Goal: Task Accomplishment & Management: Complete application form

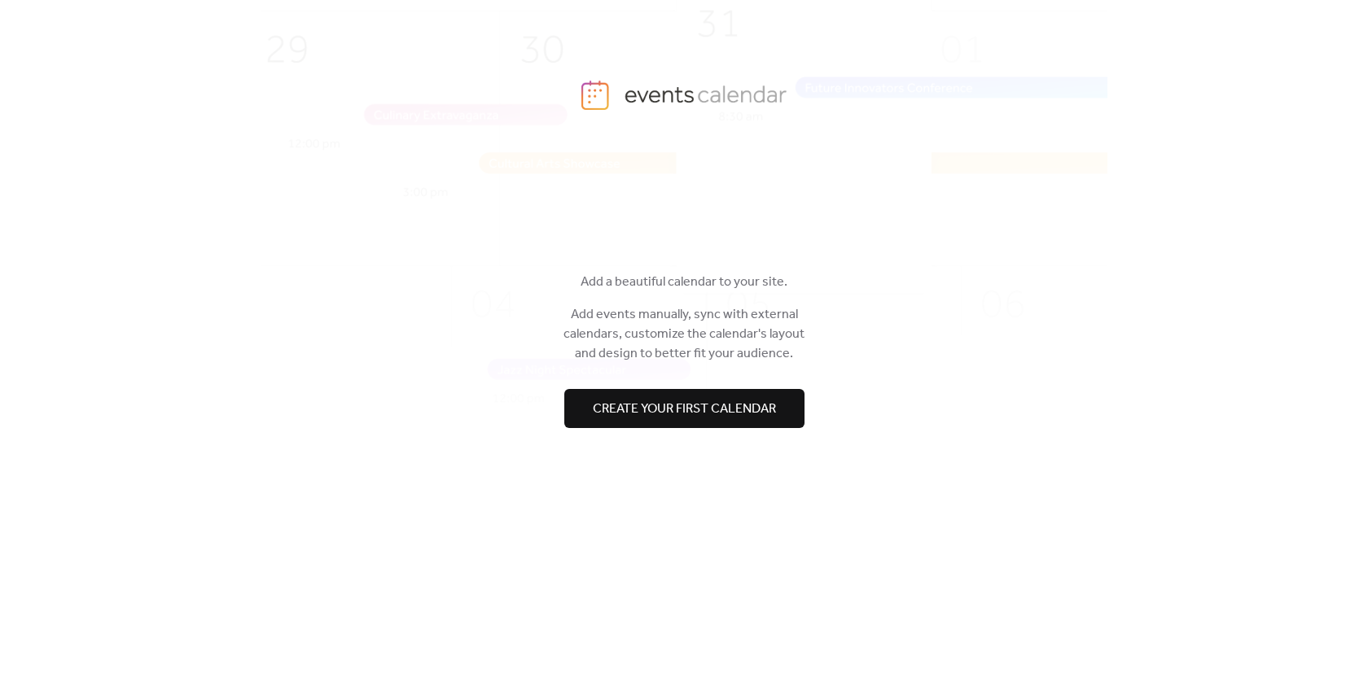
click at [693, 413] on span "Create your first calendar" at bounding box center [684, 410] width 183 height 20
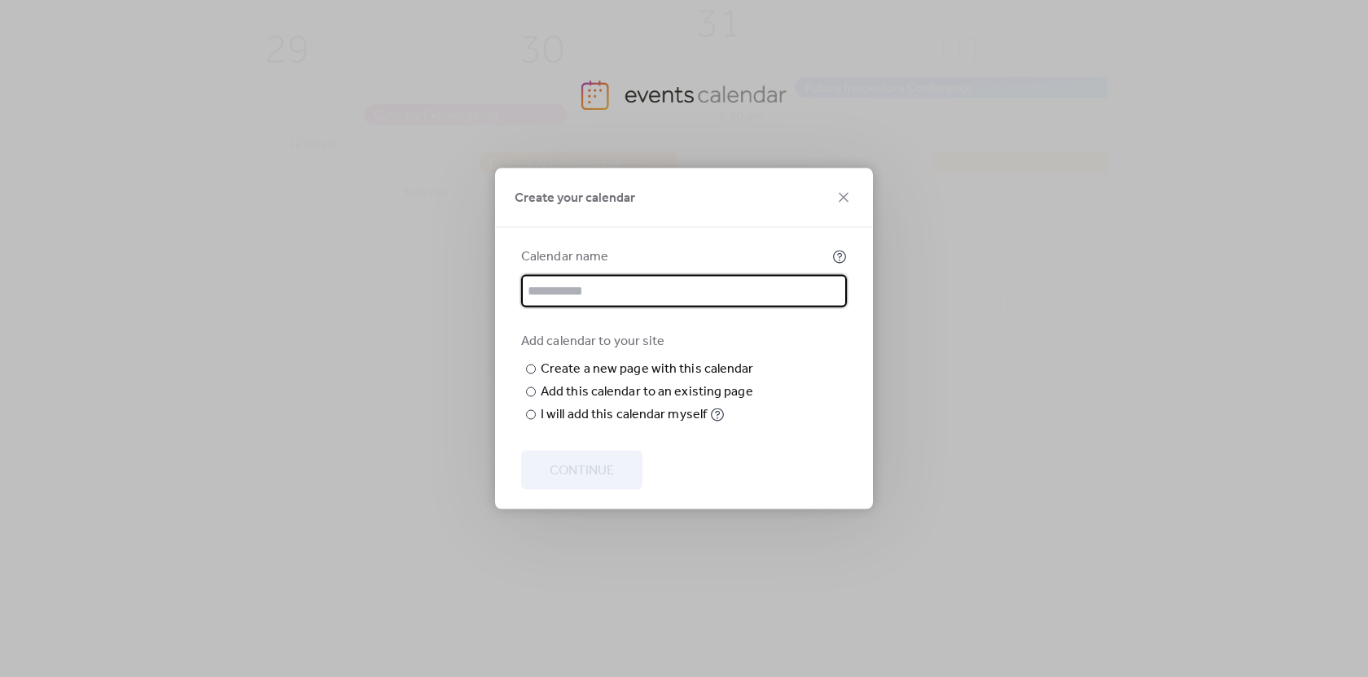
click at [600, 275] on input "text" at bounding box center [684, 291] width 326 height 33
type input "*******"
click at [0, 0] on input "text" at bounding box center [0, 0] width 0 height 0
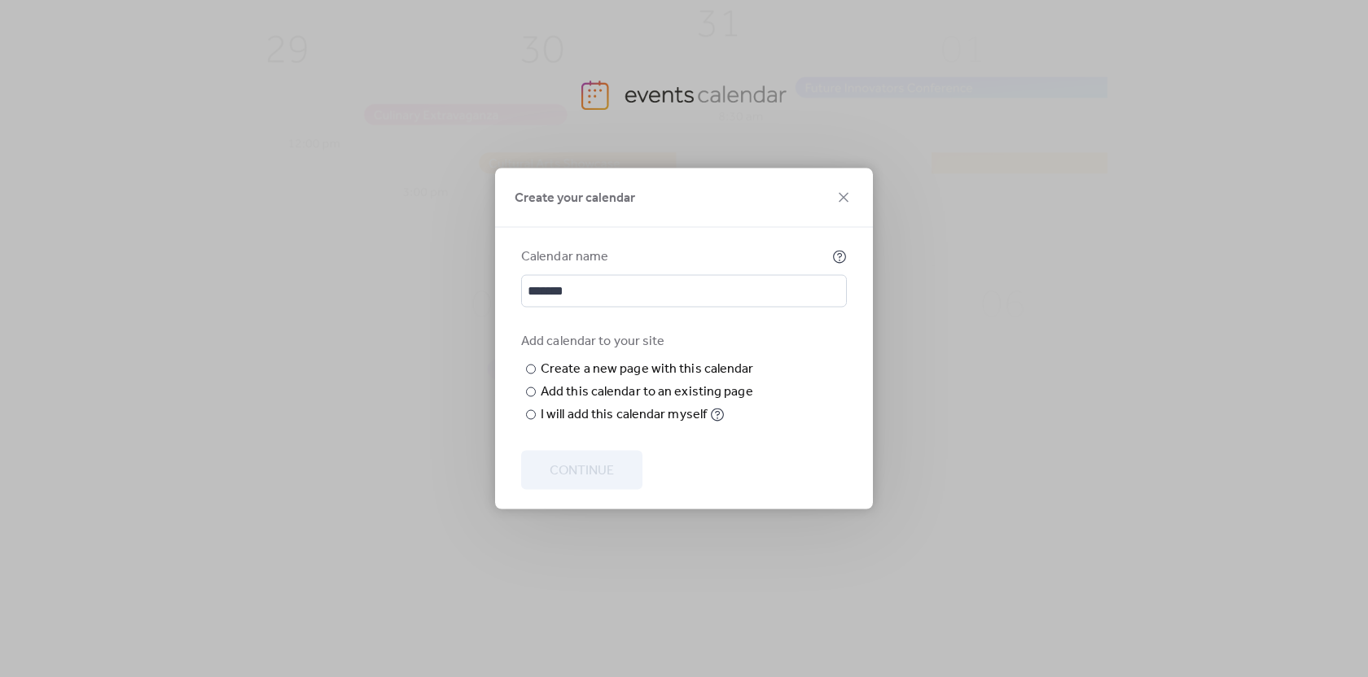
click at [824, 382] on div "Add calendar to your site ​ Create a new page with this calendar New page name …" at bounding box center [684, 378] width 326 height 93
click at [748, 402] on label "Add this calendar to an existing page" at bounding box center [649, 393] width 216 height 20
click at [0, 0] on span "Choose page" at bounding box center [0, 0] width 0 height 0
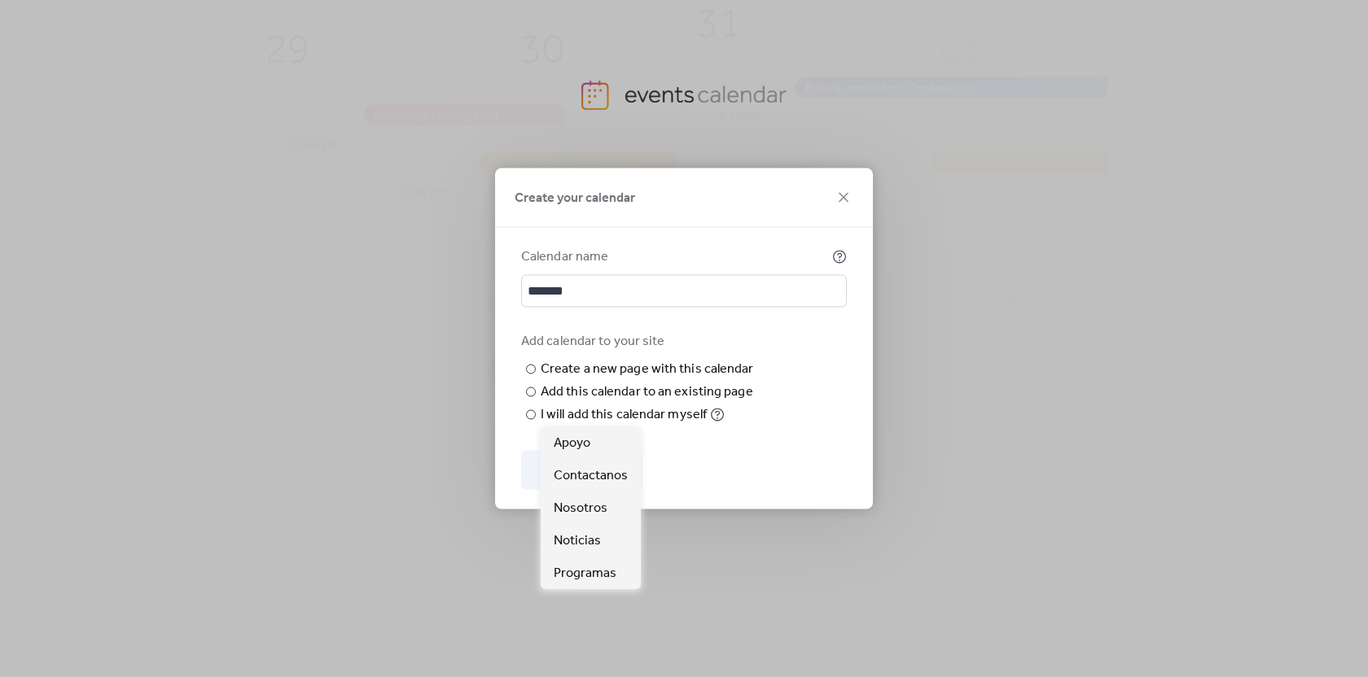
click at [799, 370] on div "Add calendar to your site ​ Create a new page with this calendar New page name …" at bounding box center [684, 378] width 326 height 93
click at [0, 0] on span "Choose page" at bounding box center [0, 0] width 0 height 0
click at [827, 425] on div "Add calendar to your site ​ Create a new page with this calendar New page name …" at bounding box center [684, 378] width 326 height 93
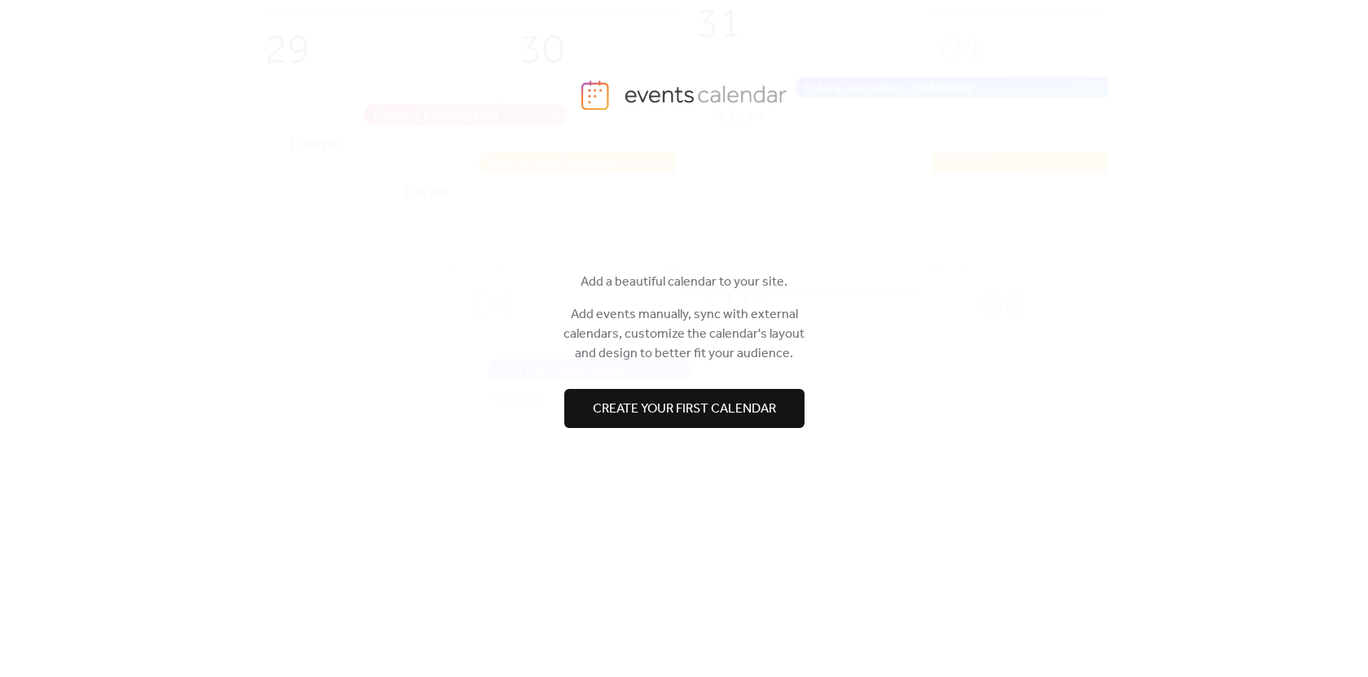
click at [718, 414] on span "Create your first calendar" at bounding box center [684, 410] width 183 height 20
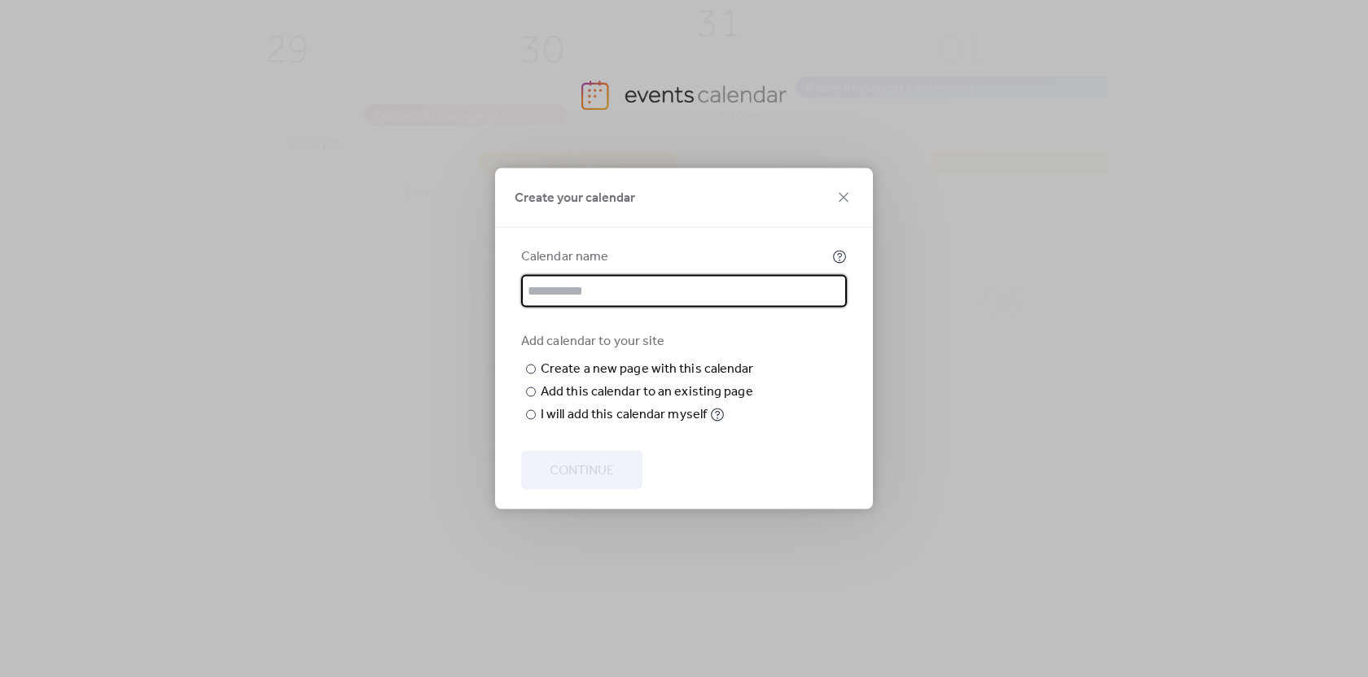
click at [607, 275] on input "text" at bounding box center [684, 291] width 326 height 33
type input "*******"
click at [580, 402] on div "Add this calendar to an existing page" at bounding box center [647, 393] width 212 height 20
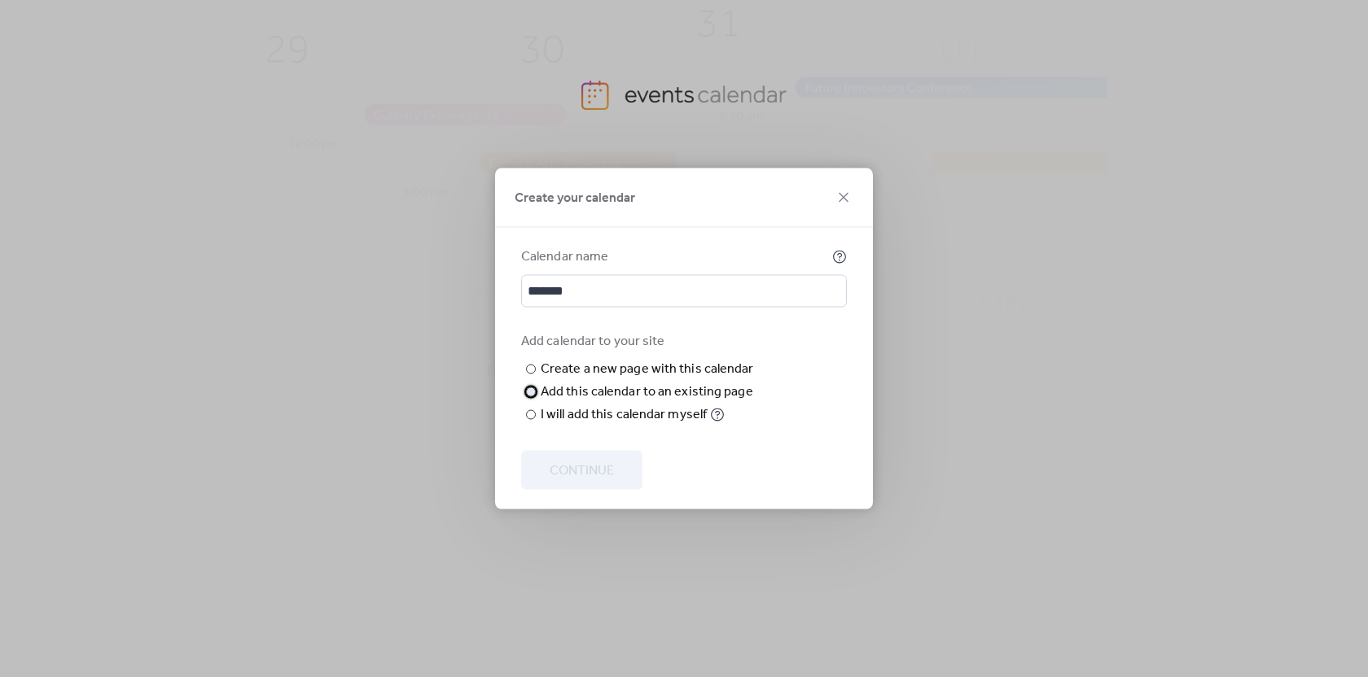
click at [0, 0] on div "Choose existing page" at bounding box center [0, 0] width 0 height 0
click at [0, 0] on span "Choose page" at bounding box center [0, 0] width 0 height 0
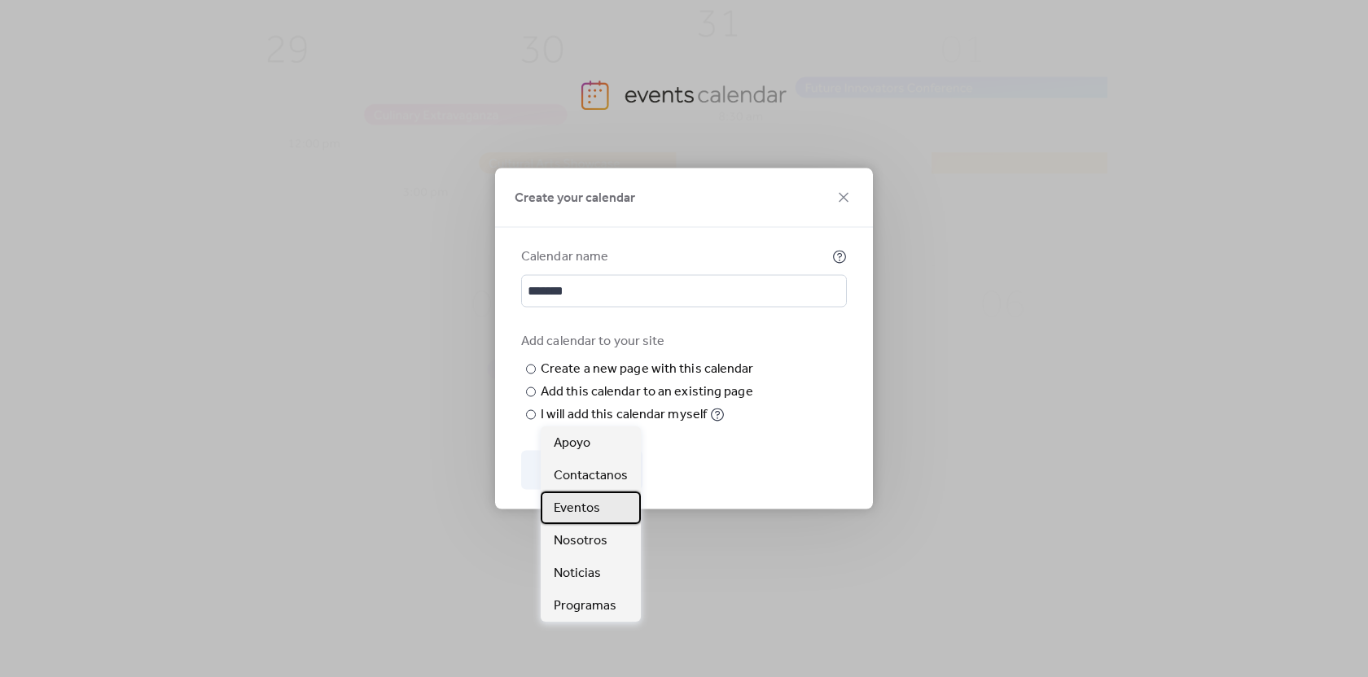
click at [607, 507] on div "Eventos" at bounding box center [591, 508] width 100 height 33
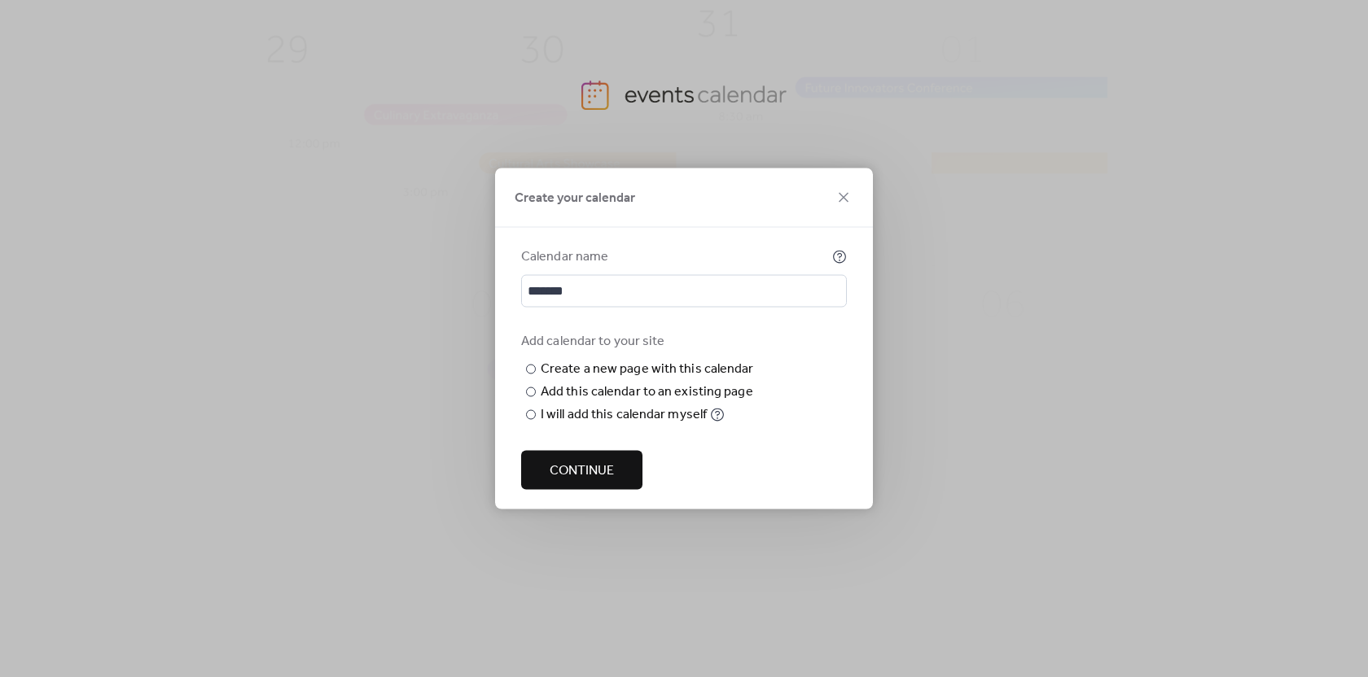
click at [616, 490] on button "Continue" at bounding box center [581, 470] width 121 height 39
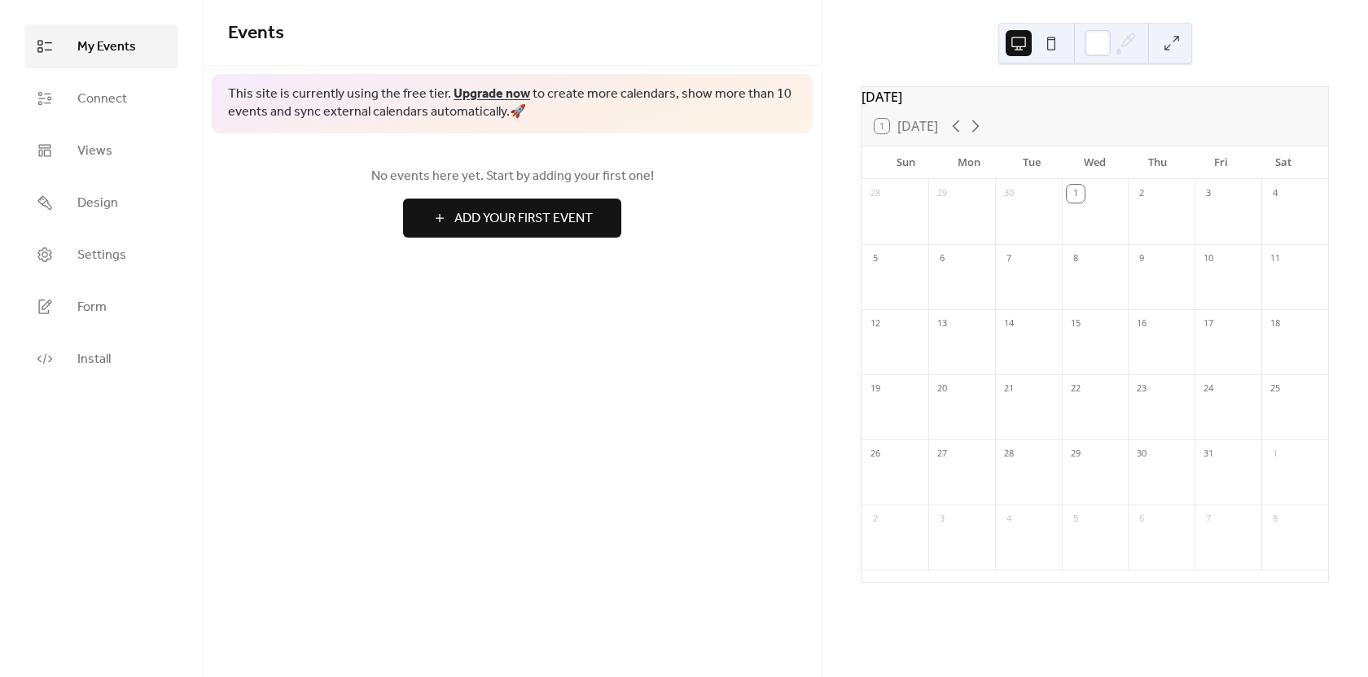
click at [692, 177] on span "No events here yet. Start by adding your first one!" at bounding box center [512, 177] width 568 height 20
click at [558, 204] on button "Add Your First Event" at bounding box center [512, 218] width 218 height 39
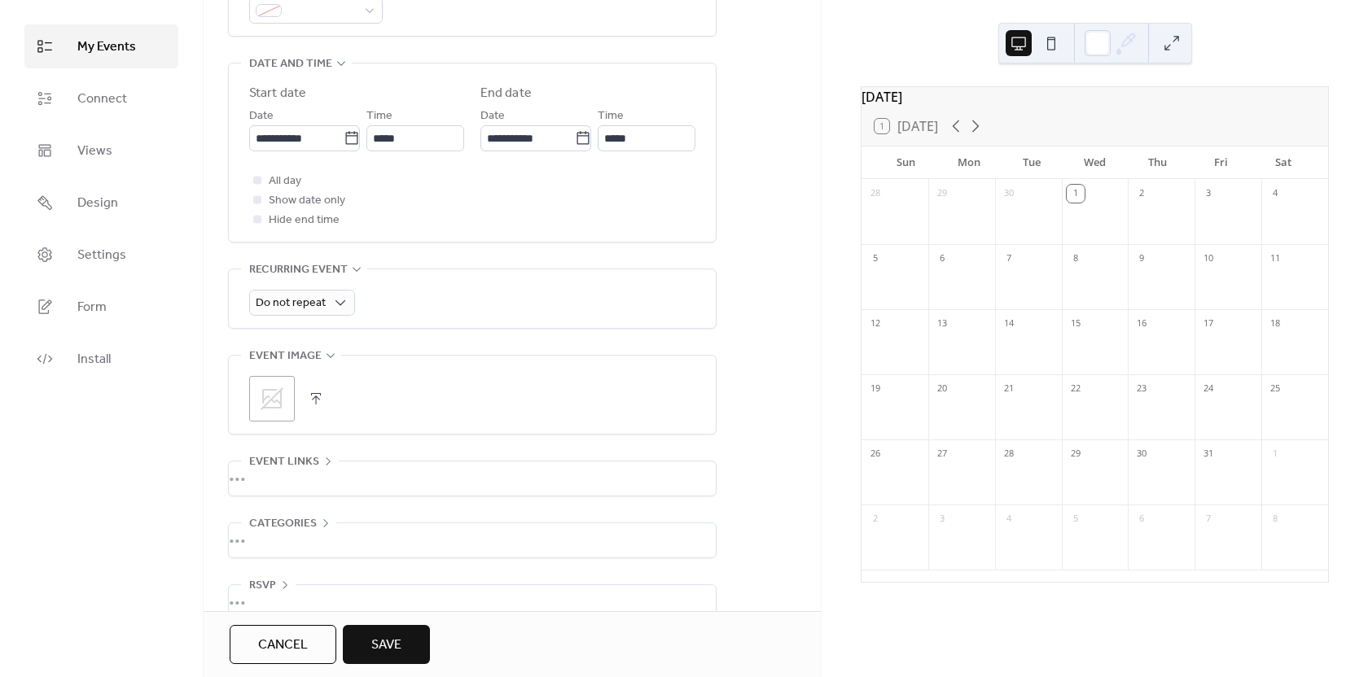
scroll to position [532, 0]
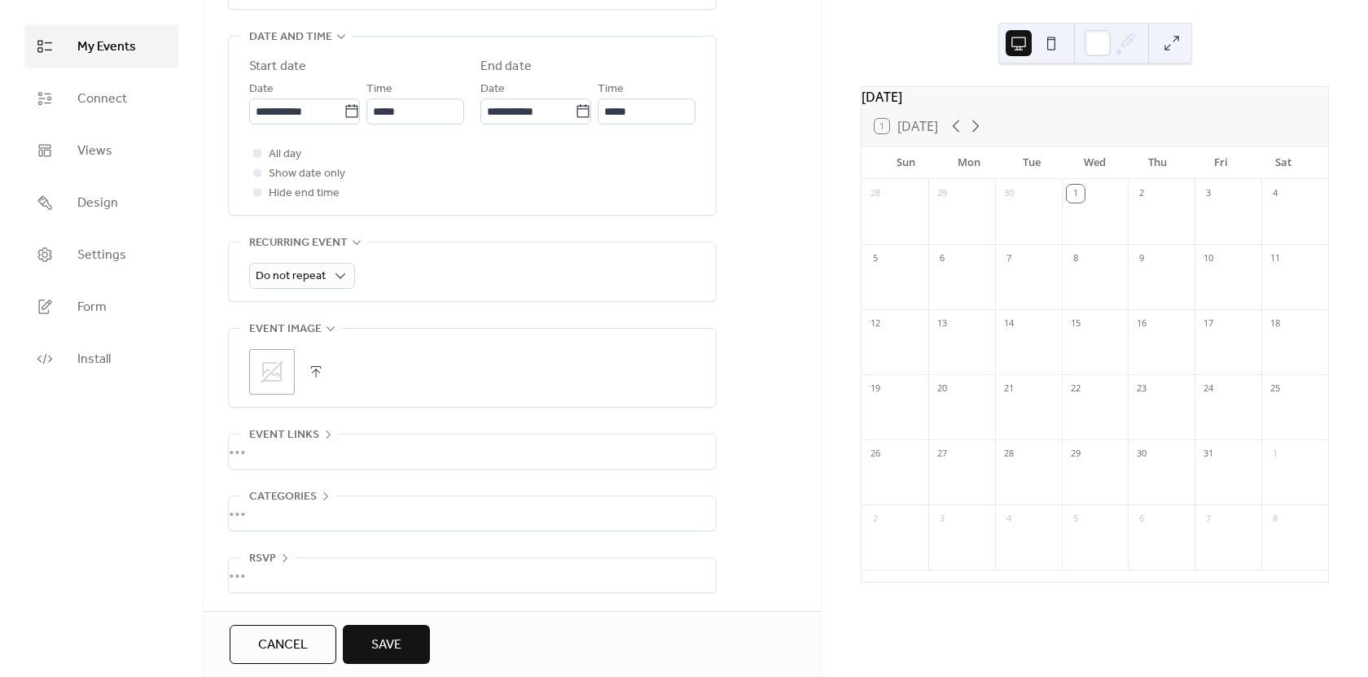
type input "******"
click at [383, 641] on span "Save" at bounding box center [386, 646] width 30 height 20
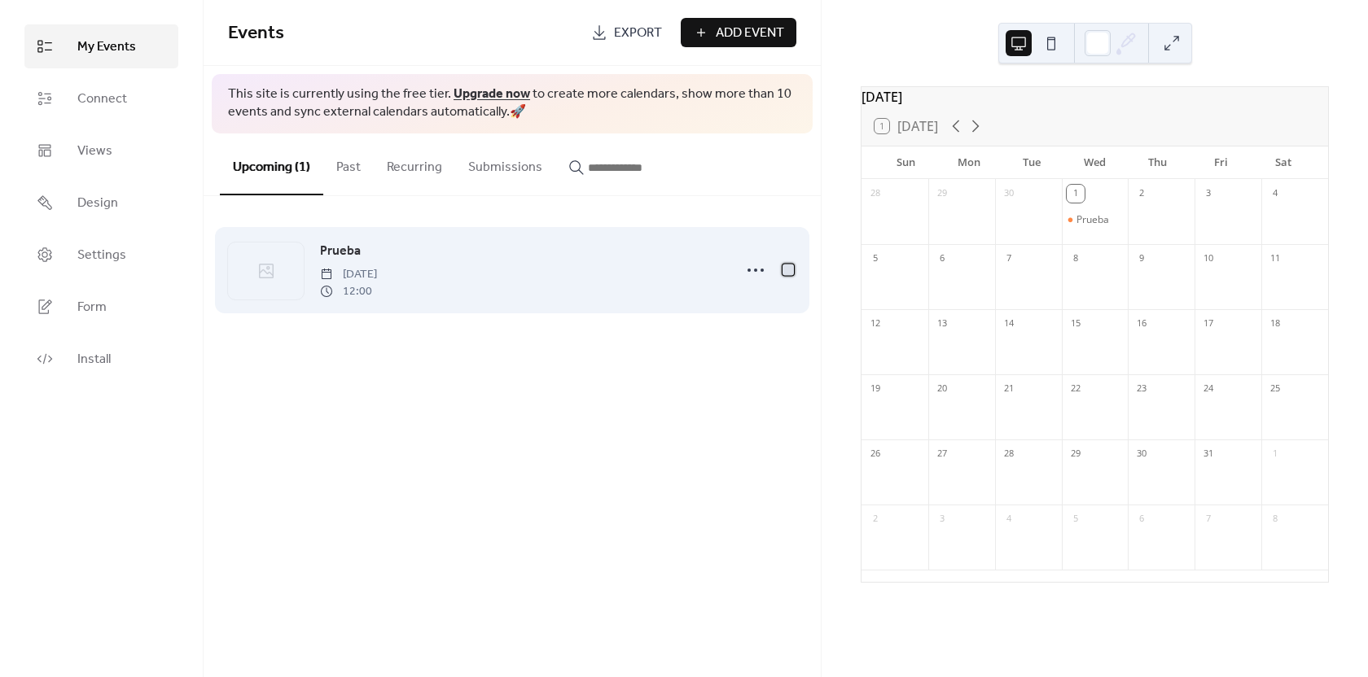
click at [785, 271] on div at bounding box center [787, 269] width 11 height 11
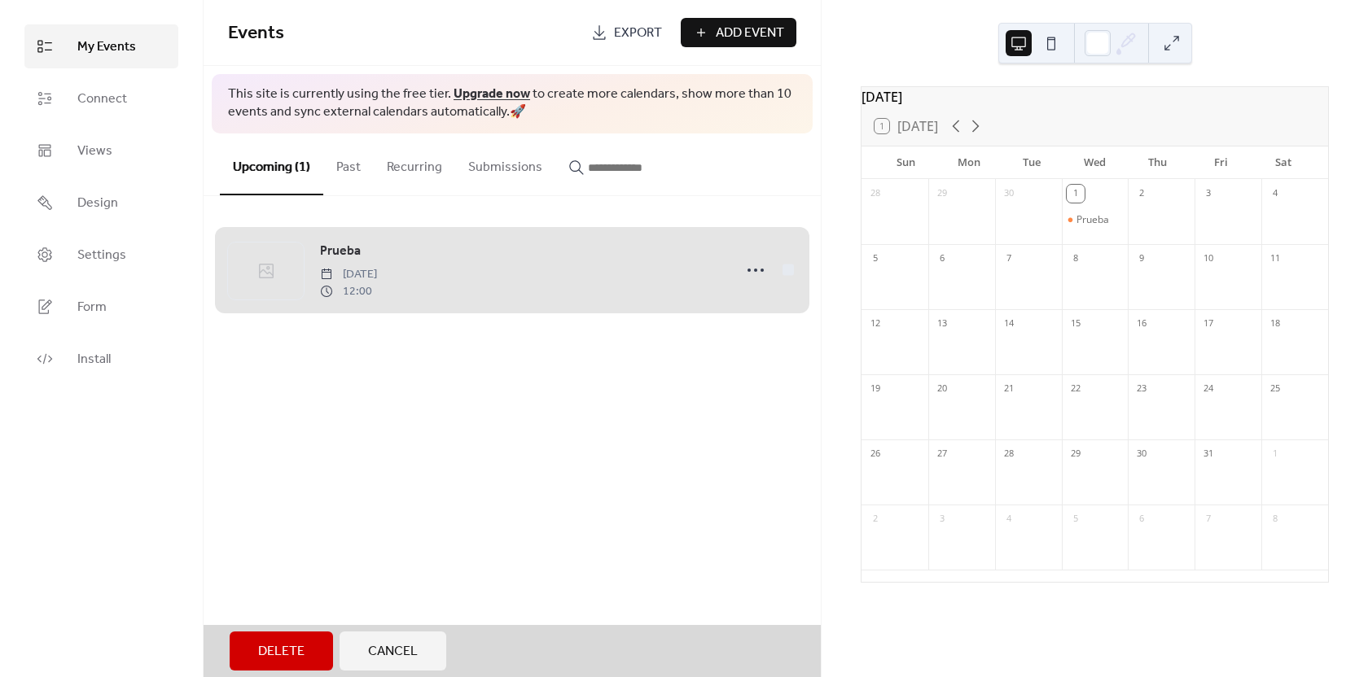
click at [309, 657] on button "Delete" at bounding box center [281, 651] width 103 height 39
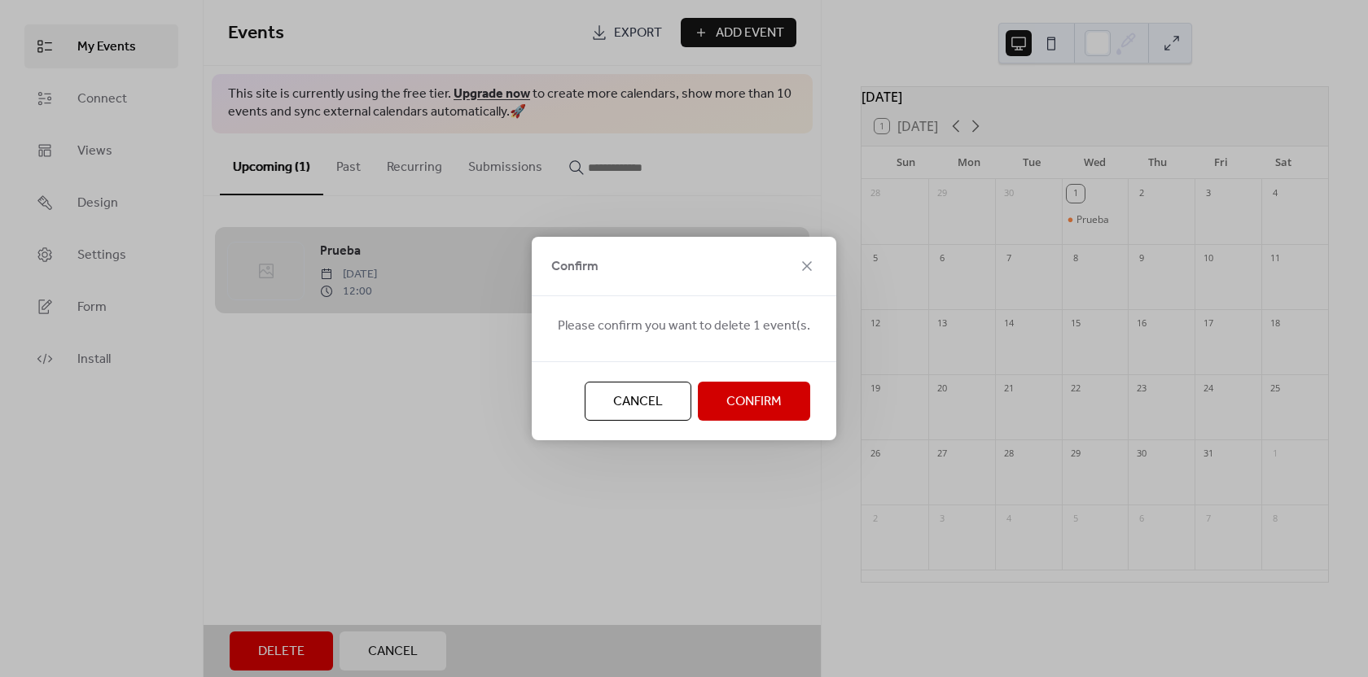
click at [774, 398] on span "Confirm" at bounding box center [753, 402] width 55 height 20
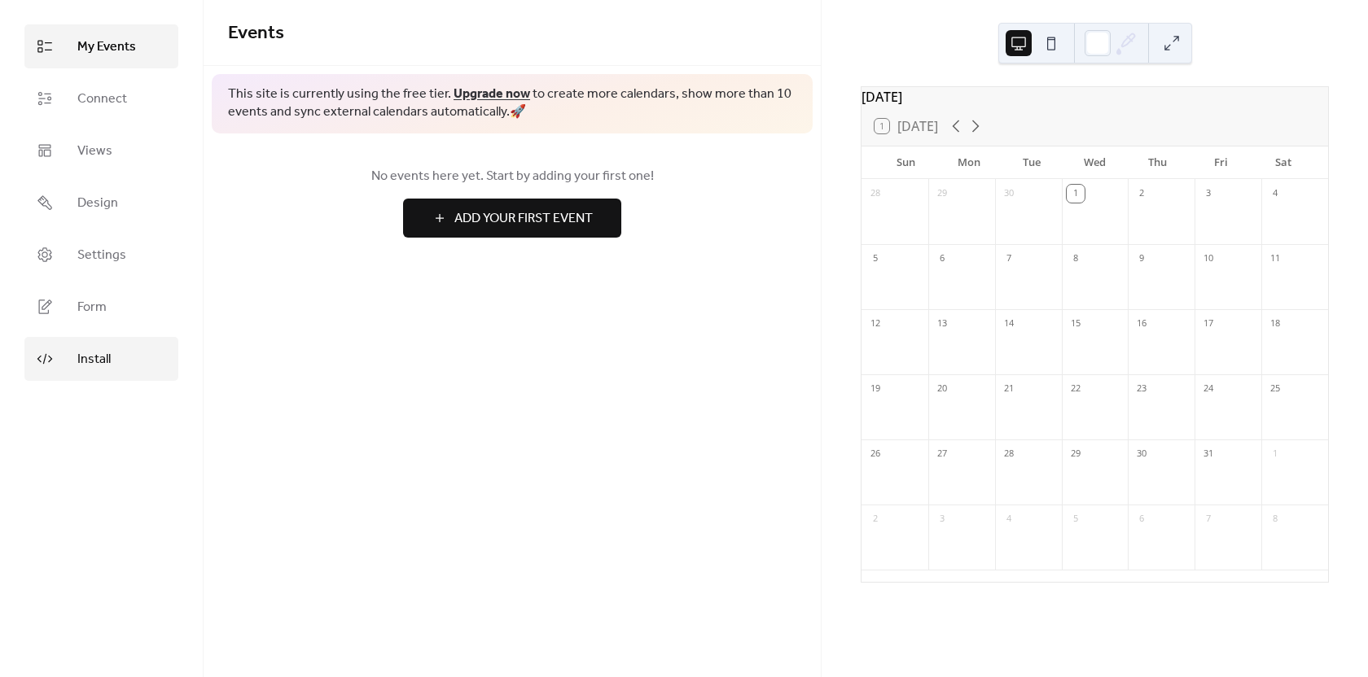
click at [85, 360] on span "Install" at bounding box center [93, 360] width 33 height 20
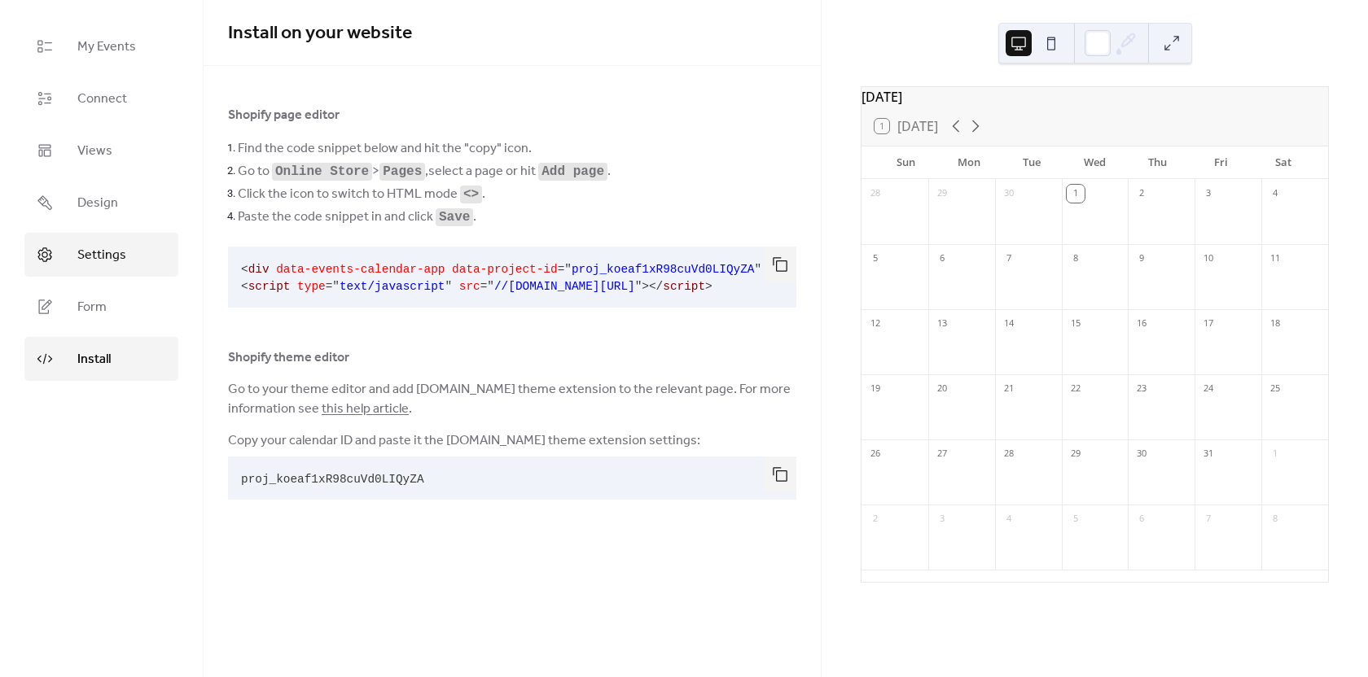
click at [106, 268] on link "Settings" at bounding box center [101, 255] width 154 height 44
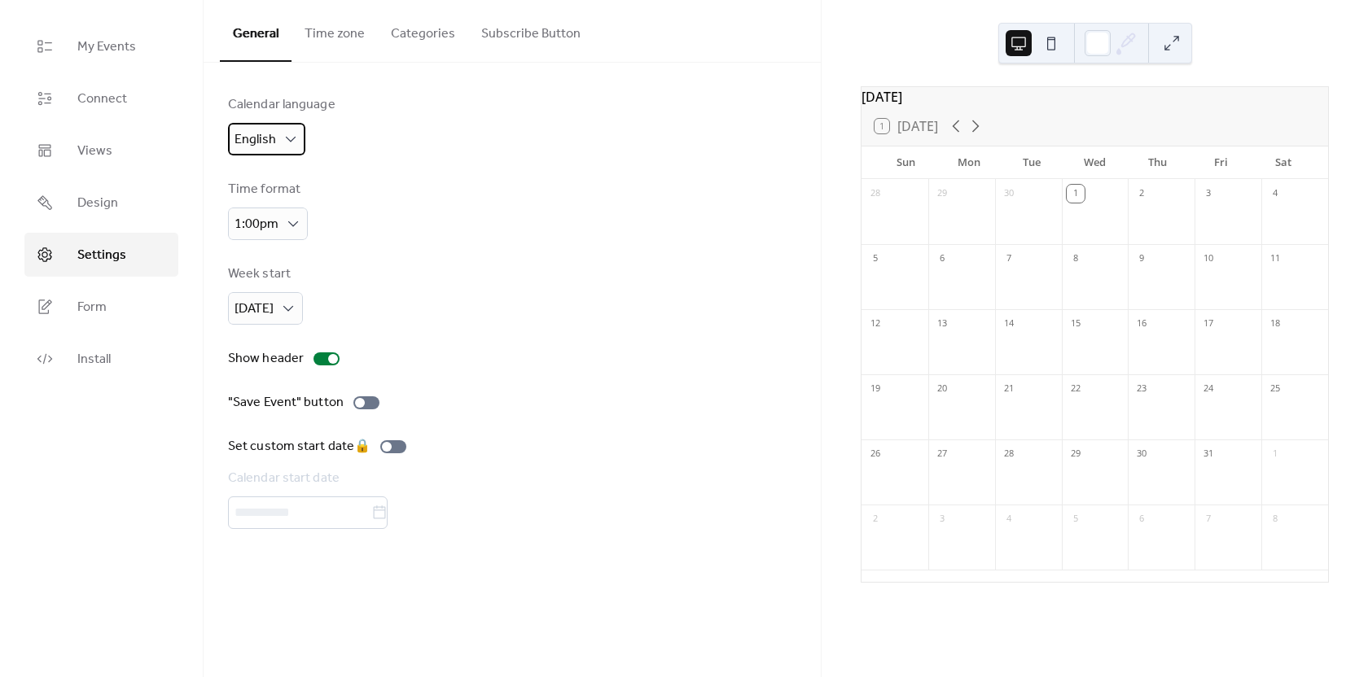
click at [280, 131] on div "English" at bounding box center [266, 139] width 77 height 33
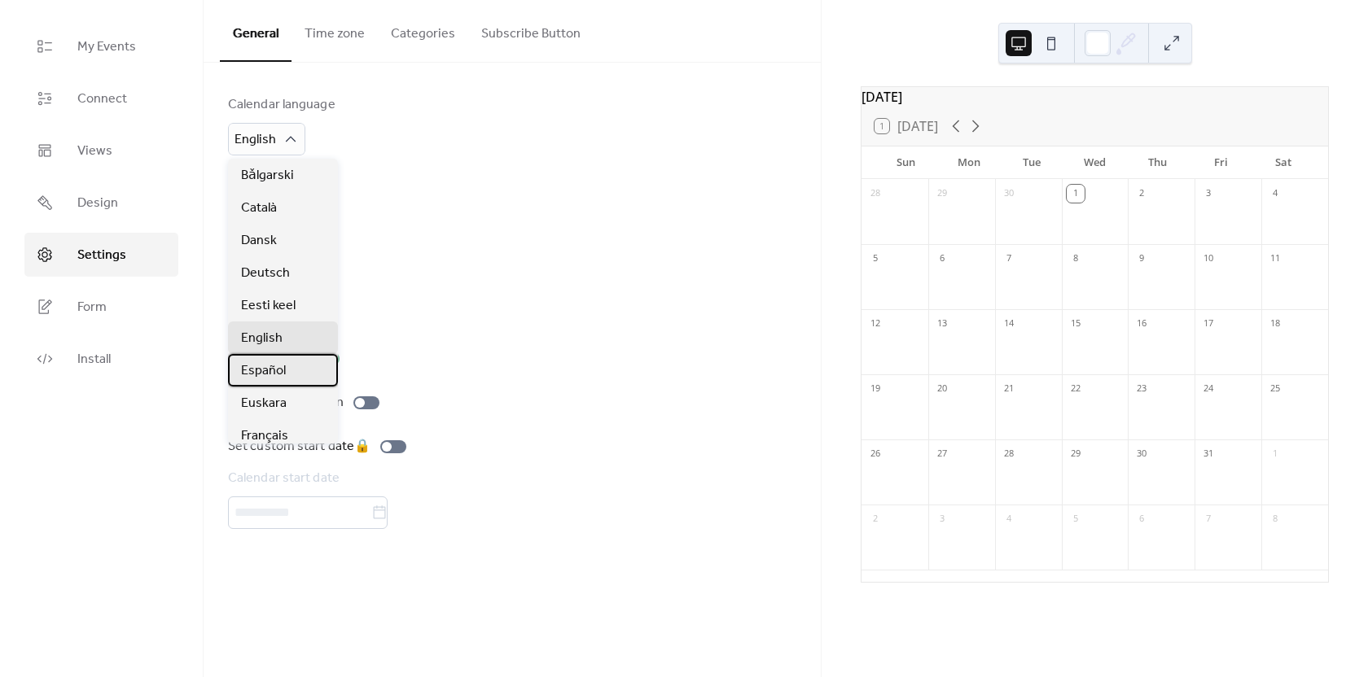
click at [299, 380] on div "Español" at bounding box center [283, 370] width 110 height 33
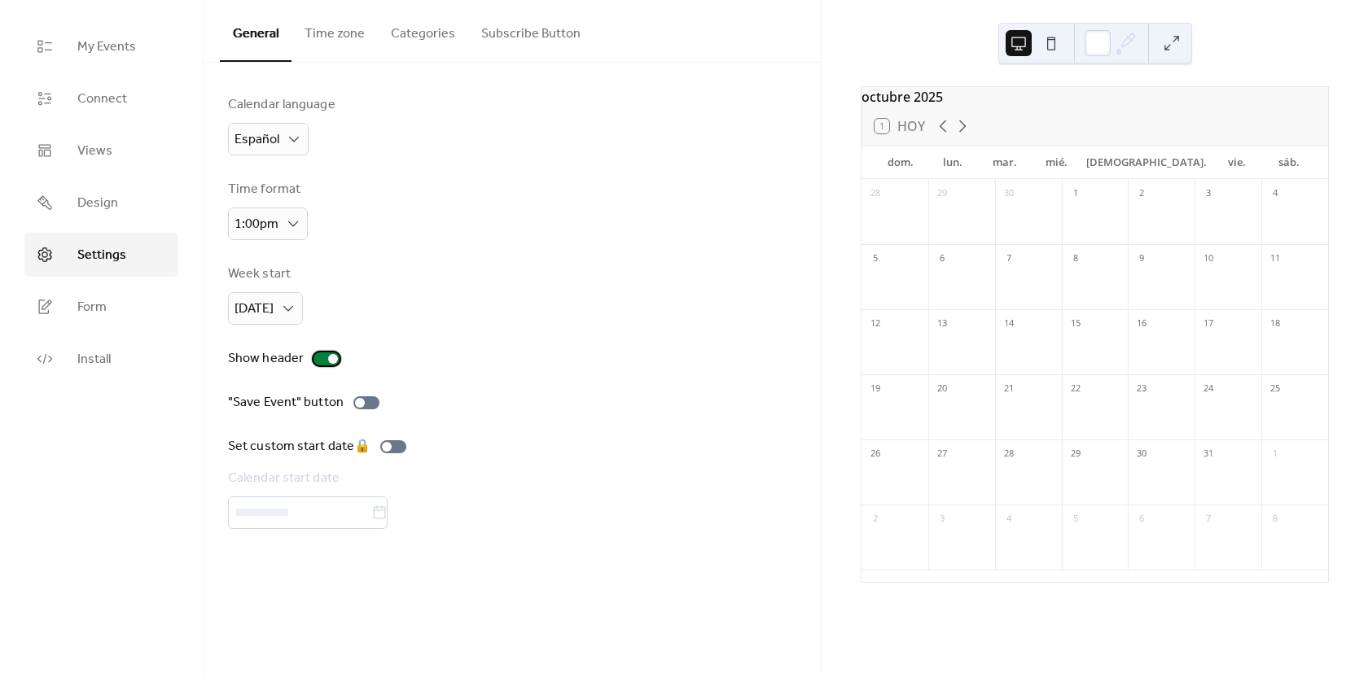
click at [322, 361] on div at bounding box center [326, 359] width 26 height 13
click at [322, 361] on div at bounding box center [320, 359] width 10 height 10
click at [322, 361] on div at bounding box center [326, 359] width 26 height 13
click at [322, 361] on div at bounding box center [320, 359] width 10 height 10
click at [322, 361] on div at bounding box center [326, 359] width 26 height 13
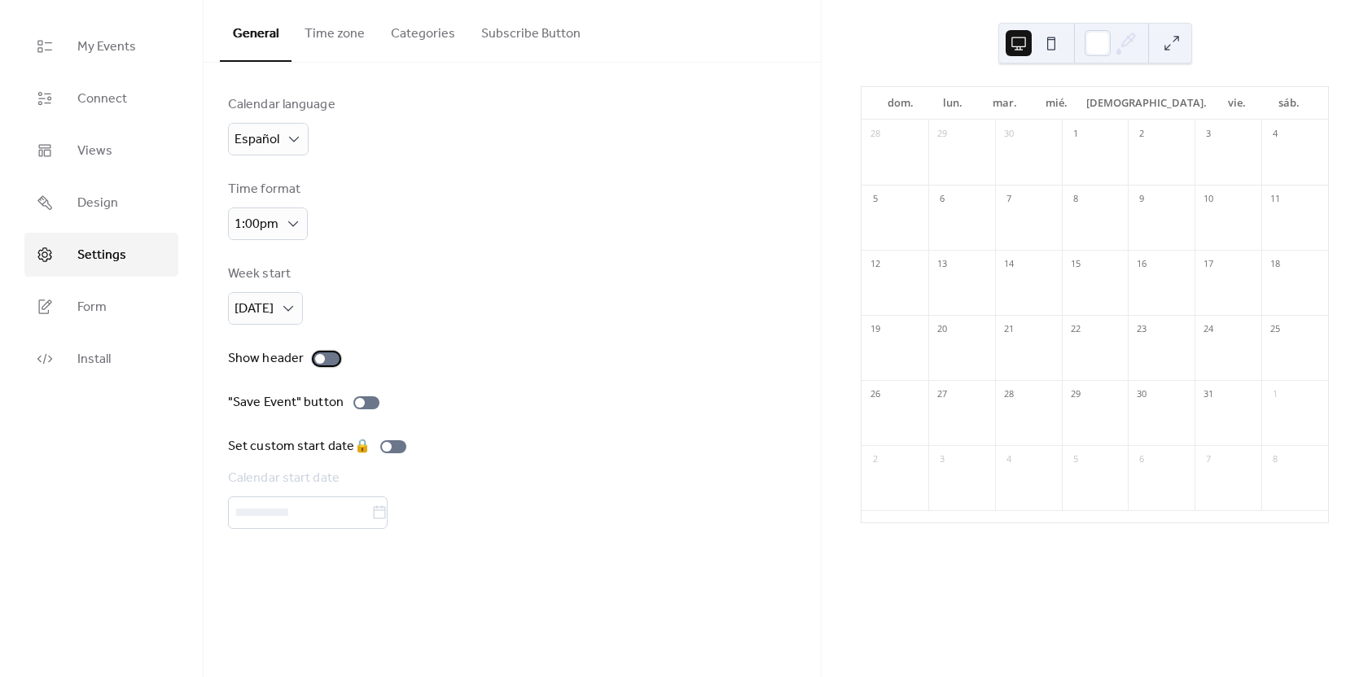
click at [322, 361] on div at bounding box center [320, 359] width 10 height 10
click at [357, 402] on div at bounding box center [360, 403] width 10 height 10
click at [357, 402] on div at bounding box center [366, 402] width 26 height 13
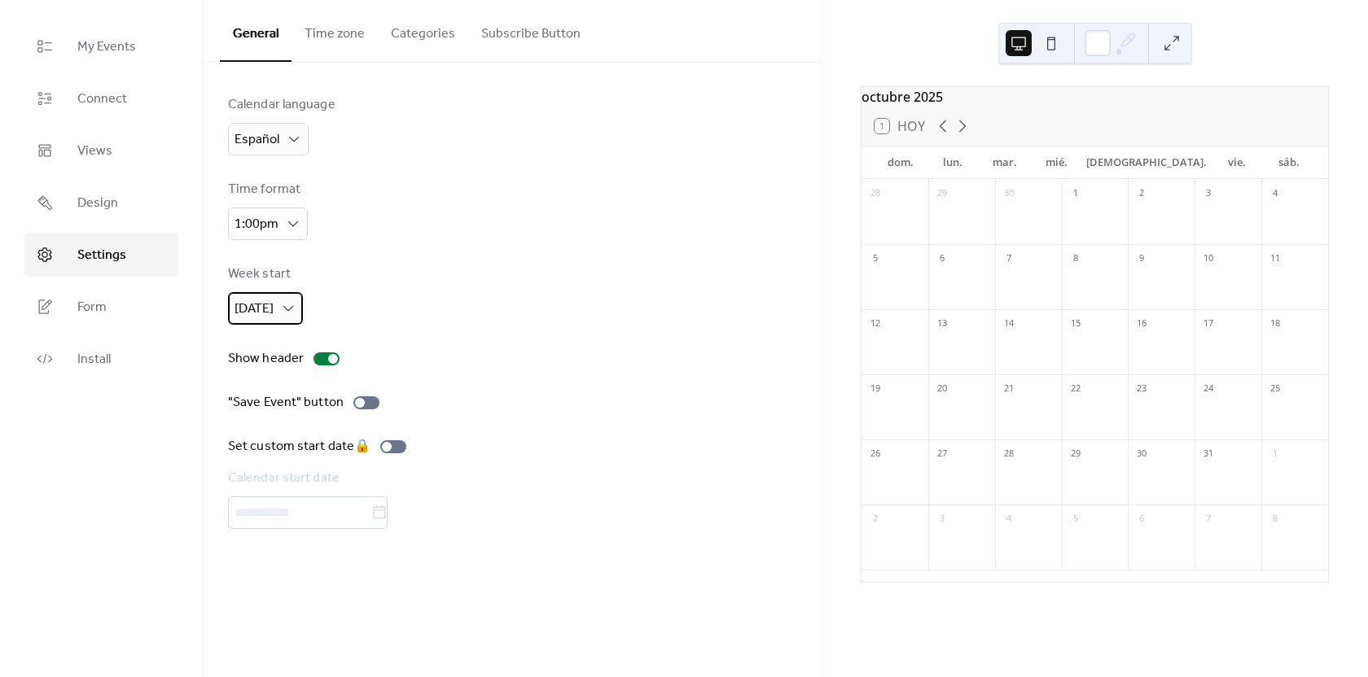
click at [279, 322] on div "[DATE]" at bounding box center [265, 308] width 75 height 33
click at [502, 291] on div "Week start [DATE]" at bounding box center [512, 295] width 568 height 60
click at [327, 37] on button "Time zone" at bounding box center [334, 30] width 86 height 60
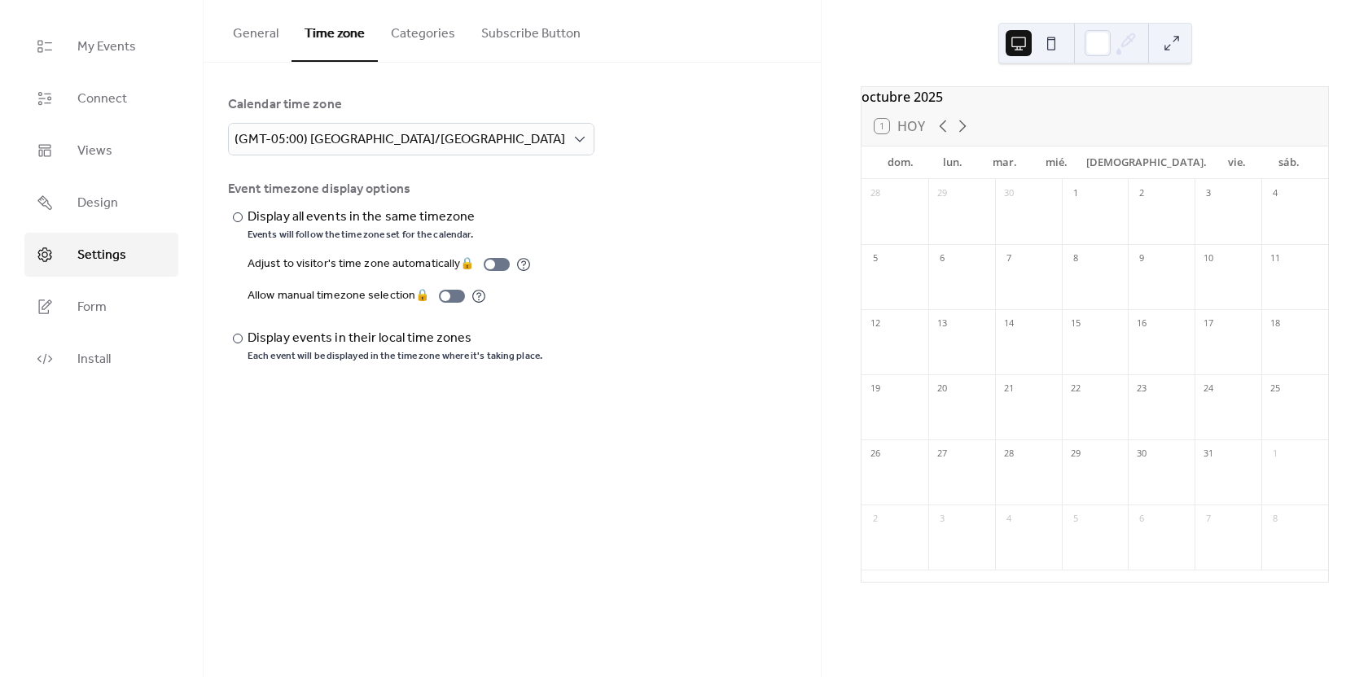
click at [422, 41] on button "Categories" at bounding box center [423, 30] width 90 height 60
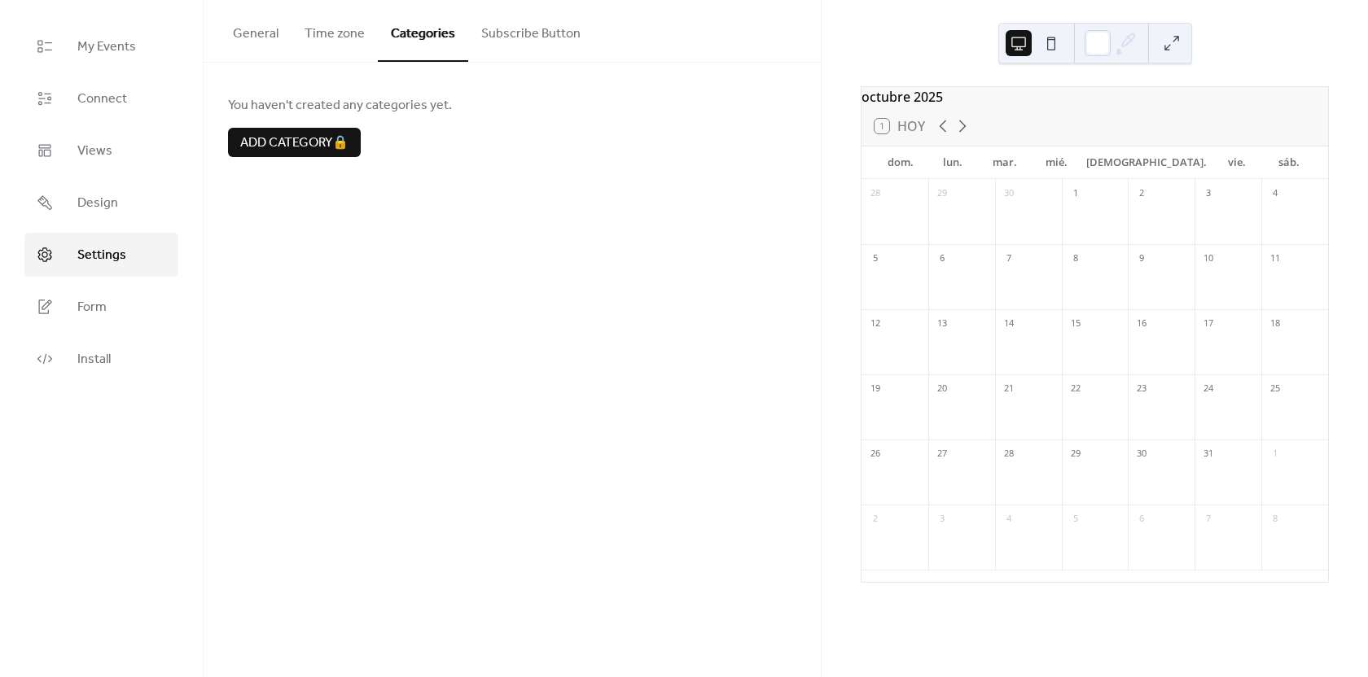
click at [546, 33] on button "Subscribe Button" at bounding box center [530, 30] width 125 height 60
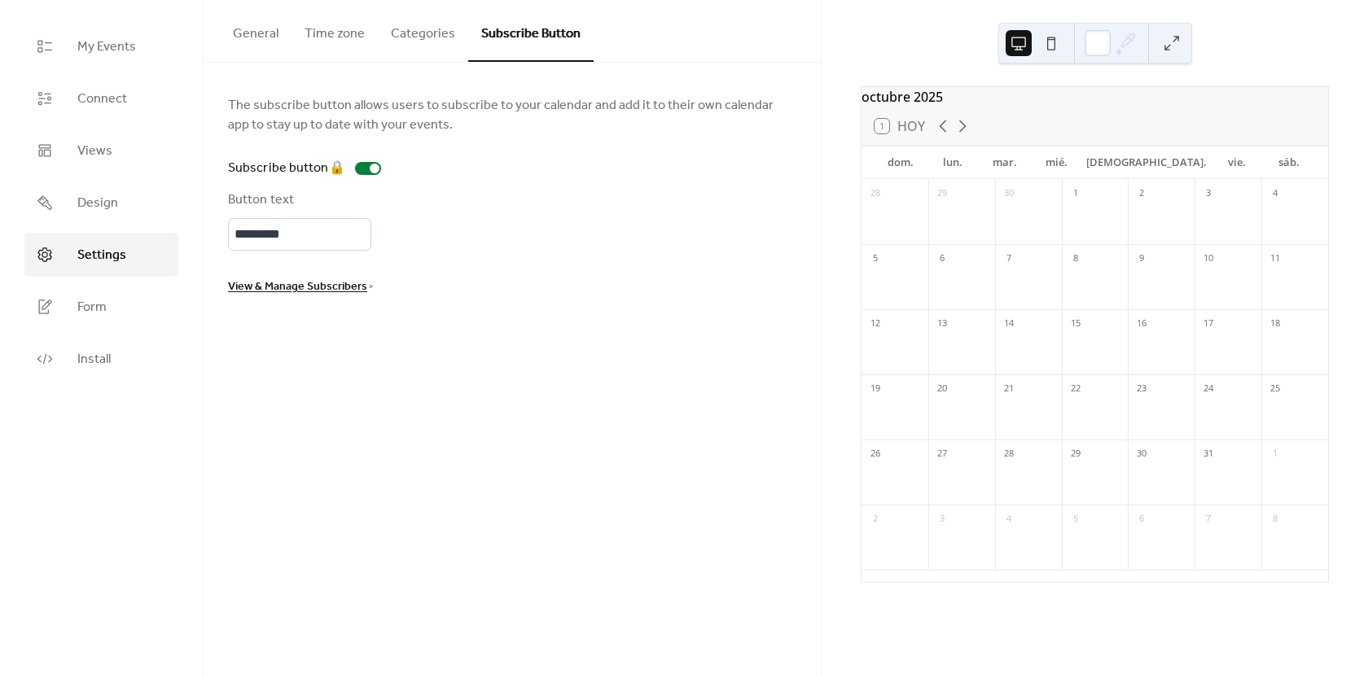
click at [263, 33] on button "General" at bounding box center [256, 30] width 72 height 60
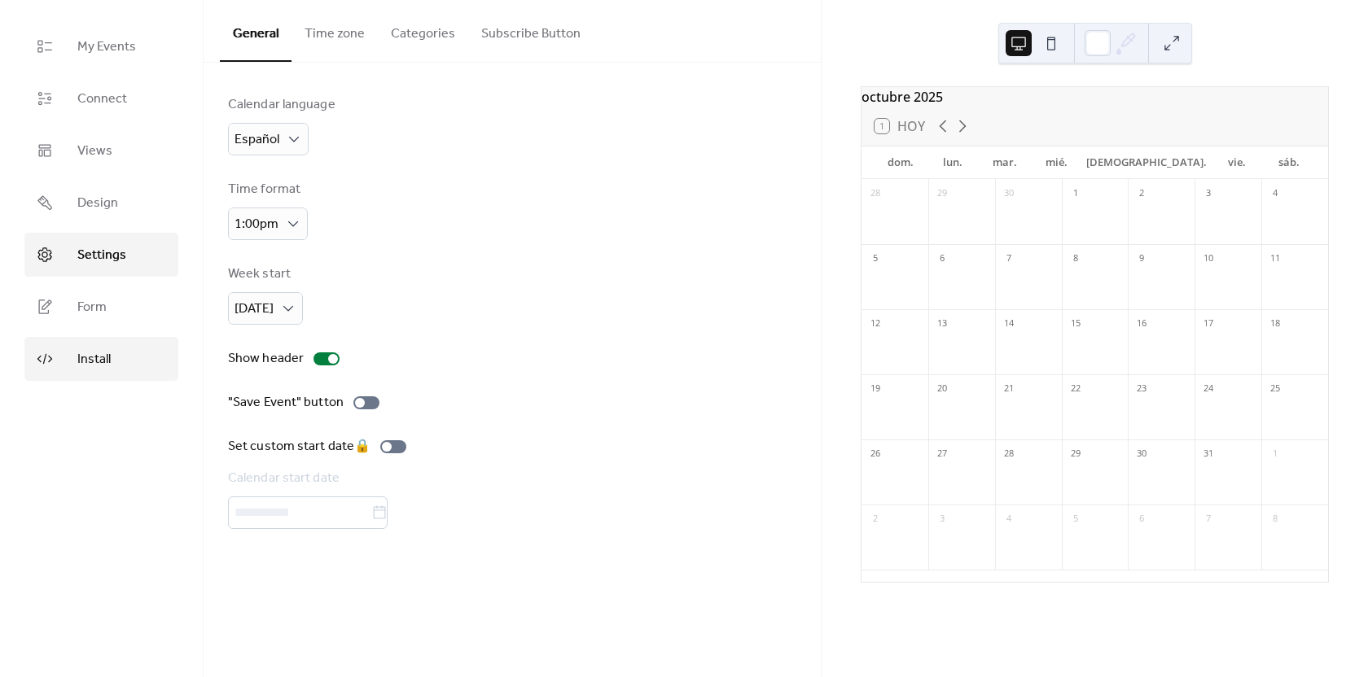
click at [138, 344] on link "Install" at bounding box center [101, 359] width 154 height 44
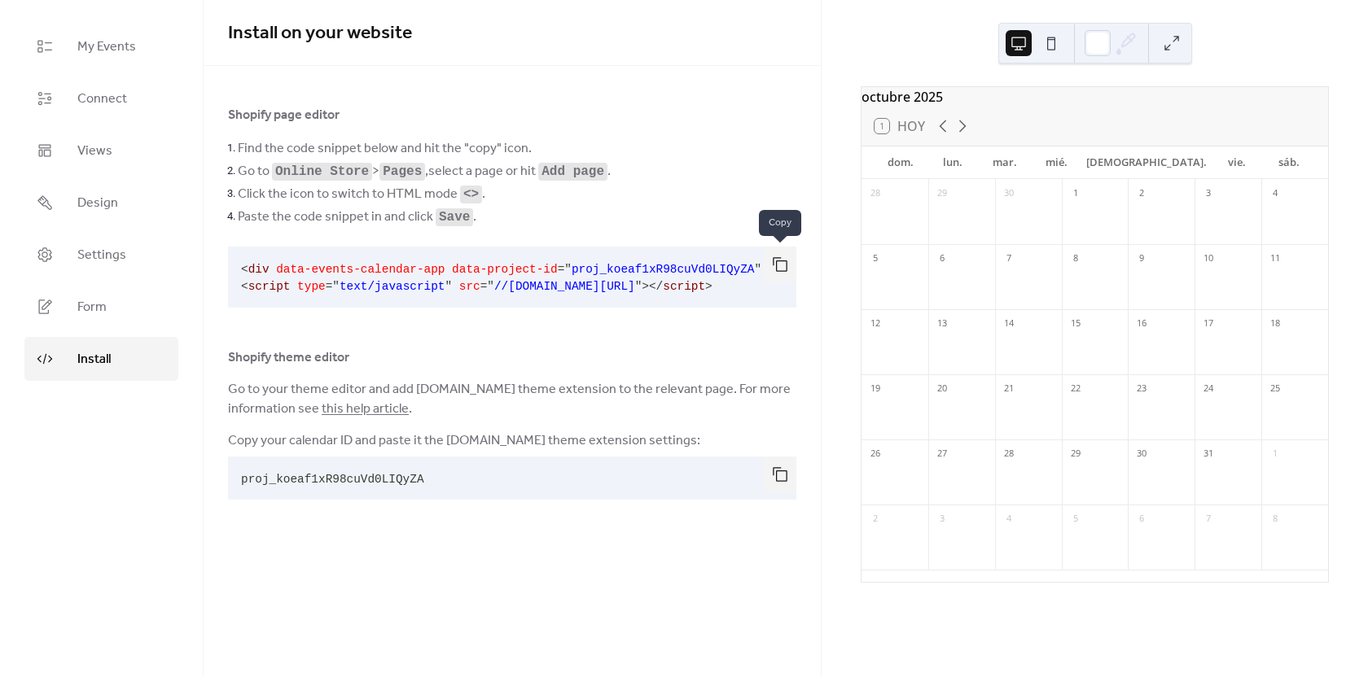
click at [787, 265] on button "button" at bounding box center [780, 265] width 33 height 36
click at [786, 252] on button "button" at bounding box center [780, 265] width 33 height 36
